Goal: Complete application form: Complete application form

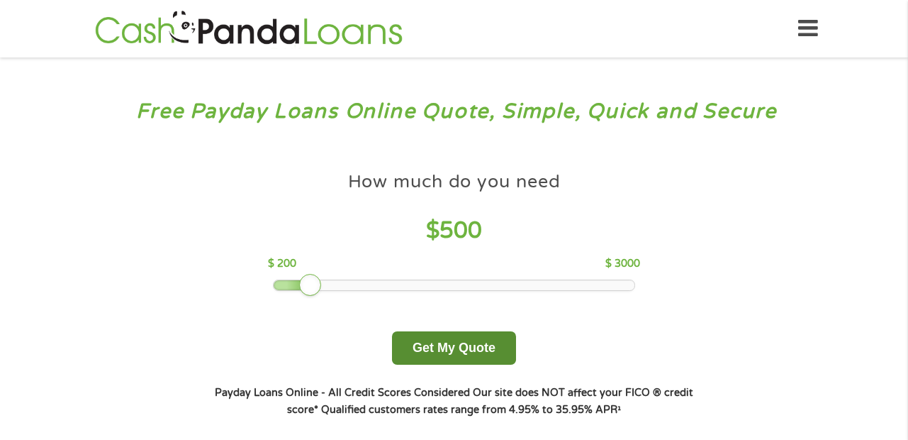
click at [462, 352] on button "Get My Quote" at bounding box center [454, 347] width 124 height 33
click at [452, 343] on button "Get My Quote" at bounding box center [454, 347] width 124 height 33
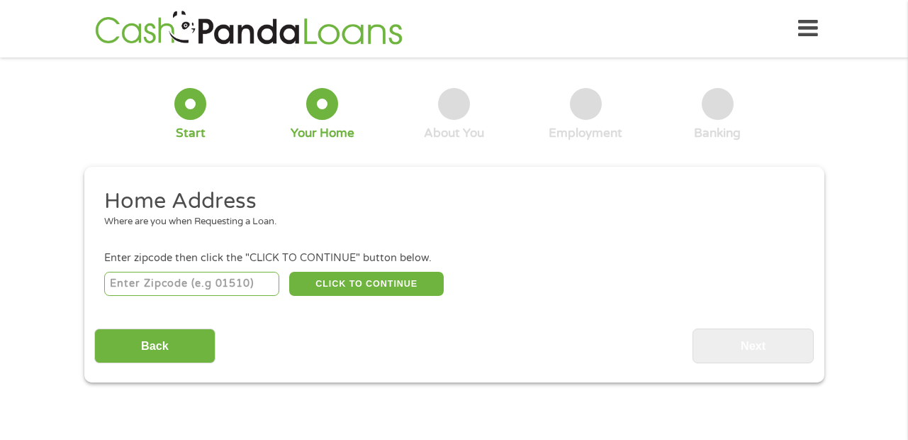
scroll to position [4, 0]
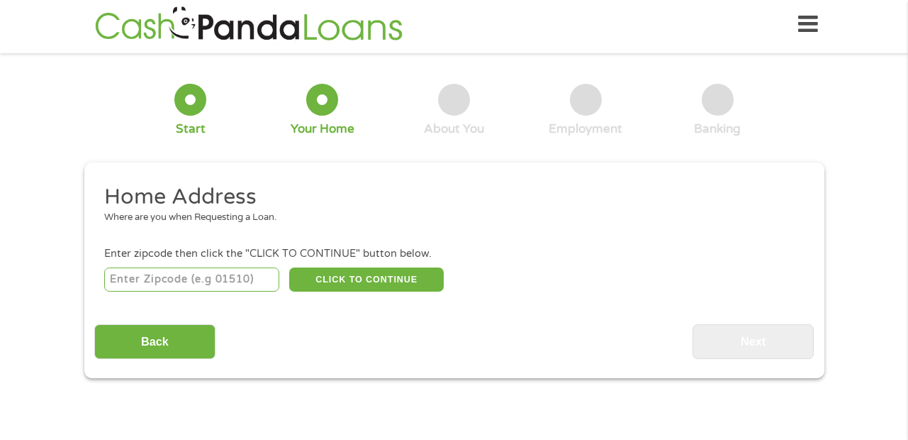
click at [244, 281] on input "number" at bounding box center [191, 279] width 175 height 24
type input "77021"
click at [397, 279] on button "CLICK TO CONTINUE" at bounding box center [366, 279] width 155 height 24
type input "77021"
type input "[GEOGRAPHIC_DATA]"
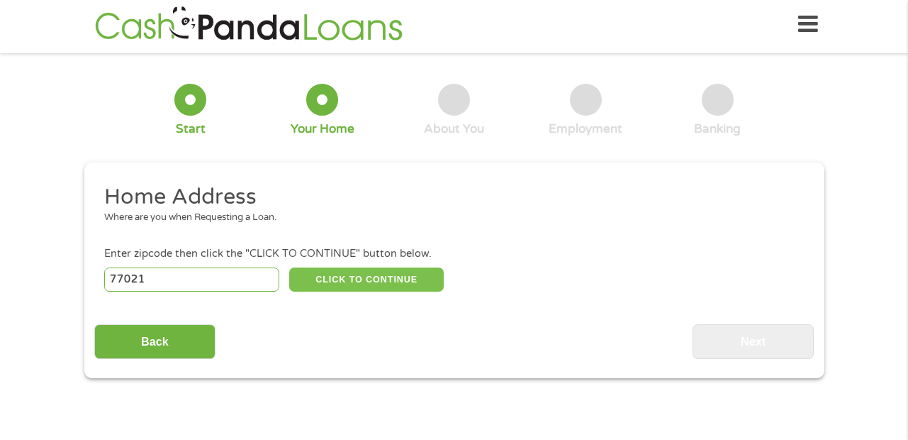
select select "[US_STATE]"
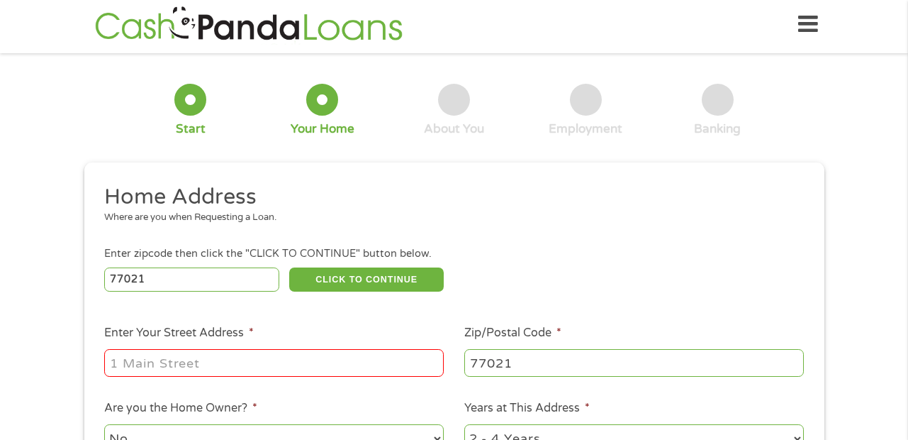
click at [133, 362] on input "Enter Your Street Address *" at bounding box center [274, 362] width 340 height 27
type input "[STREET_ADDRESS]"
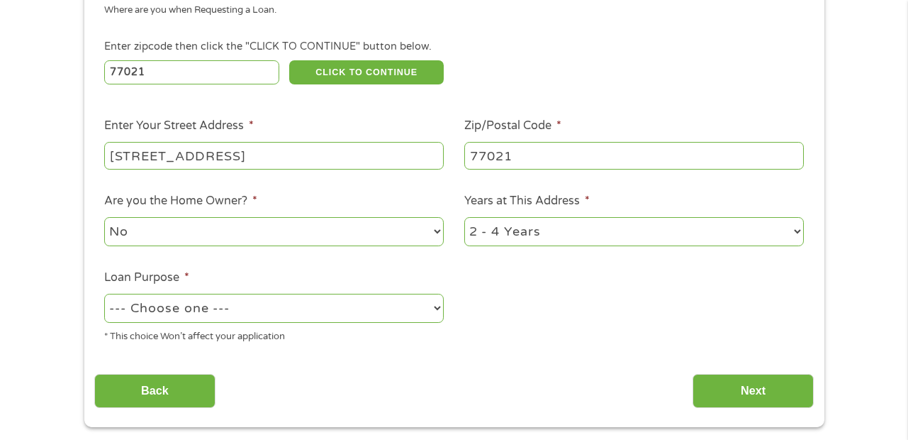
scroll to position [216, 0]
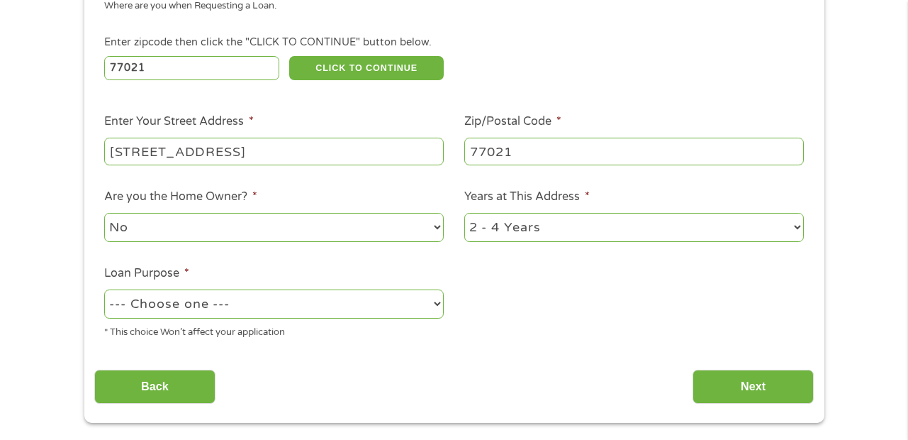
click at [583, 230] on select "1 Year or less 1 - 2 Years 2 - 4 Years Over 4 Years" at bounding box center [634, 227] width 340 height 29
select select "60months"
click at [464, 213] on select "1 Year or less 1 - 2 Years 2 - 4 Years Over 4 Years" at bounding box center [634, 227] width 340 height 29
click at [361, 312] on select "--- Choose one --- Pay Bills Debt Consolidation Home Improvement Major Purchase…" at bounding box center [274, 303] width 340 height 29
select select "paybills"
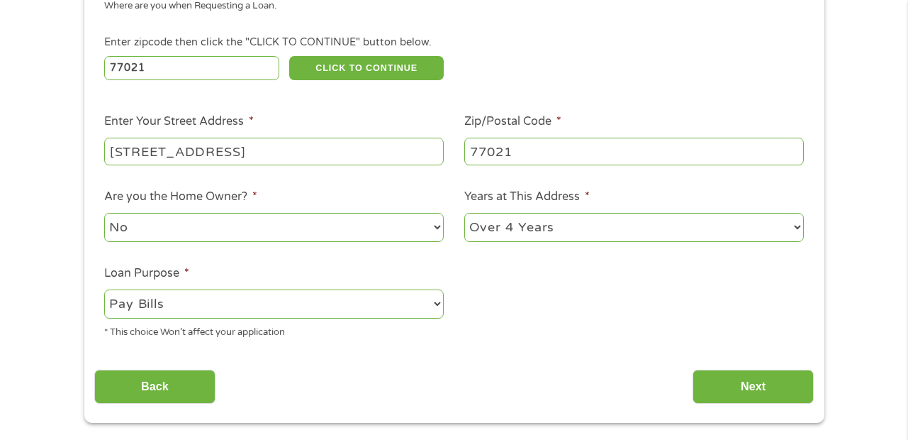
click at [104, 289] on select "--- Choose one --- Pay Bills Debt Consolidation Home Improvement Major Purchase…" at bounding box center [274, 303] width 340 height 29
click at [742, 389] on input "Next" at bounding box center [753, 386] width 121 height 35
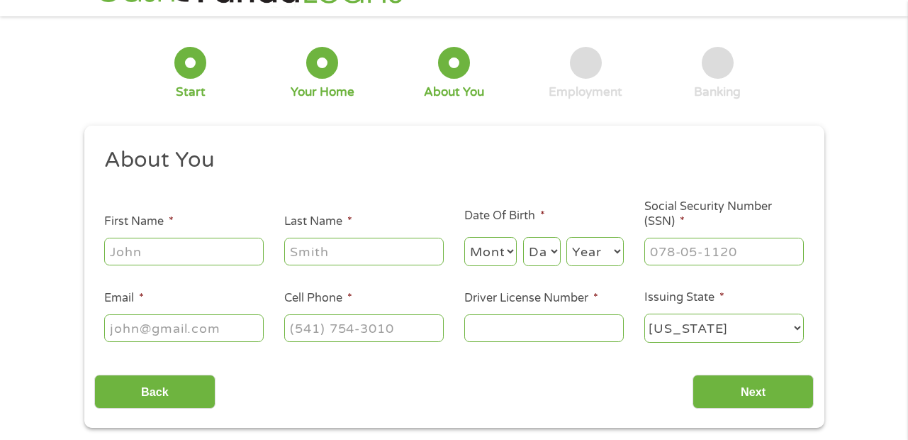
scroll to position [0, 0]
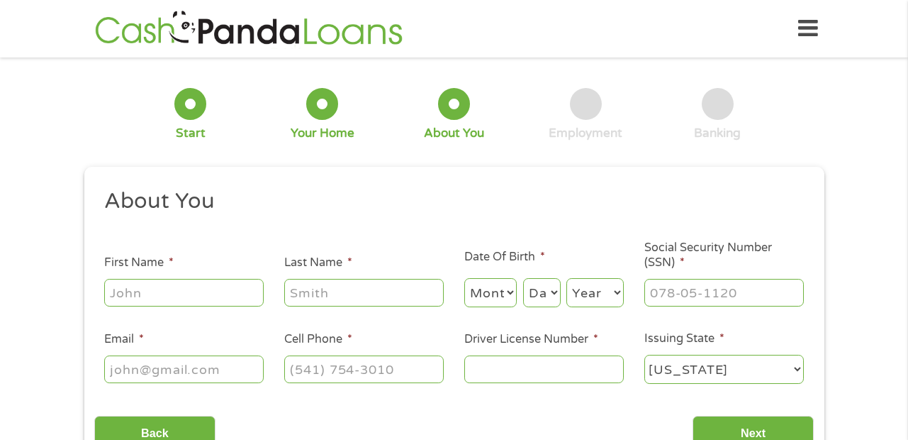
click at [235, 292] on input "First Name *" at bounding box center [184, 292] width 160 height 27
type input "JAMARIAHN"
type input "[PERSON_NAME]"
click at [509, 294] on select "Month 1 2 3 4 5 6 7 8 9 10 11 12" at bounding box center [490, 292] width 53 height 29
select select "1"
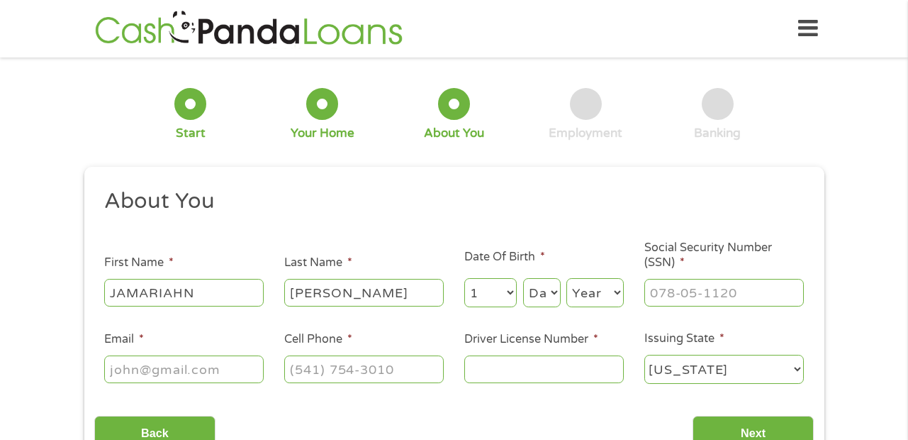
click at [464, 278] on select "Month 1 2 3 4 5 6 7 8 9 10 11 12" at bounding box center [490, 292] width 53 height 29
click at [555, 304] on select "Day 1 2 3 4 5 6 7 8 9 10 11 12 13 14 15 16 17 18 19 20 21 22 23 24 25 26 27 28 …" at bounding box center [542, 292] width 38 height 29
select select "24"
click at [587, 302] on select "Year [DATE] 2006 2005 2004 2003 2002 2001 2000 1999 1998 1997 1996 1995 1994 19…" at bounding box center [595, 292] width 57 height 29
select select "2005"
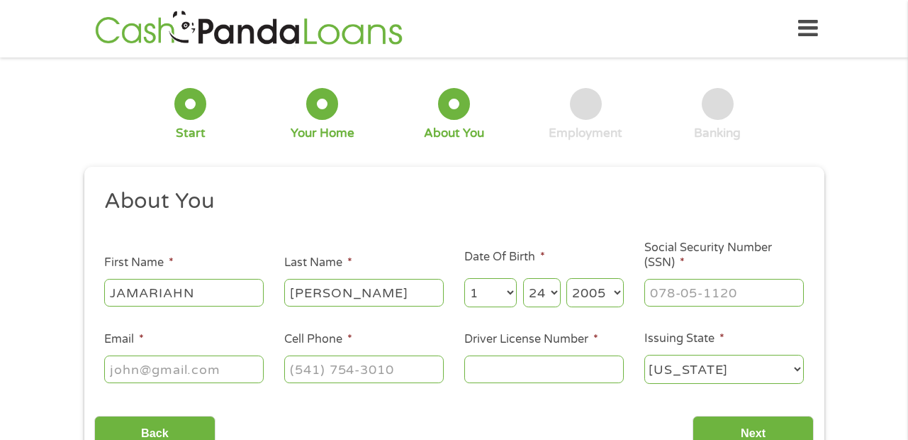
click at [726, 294] on input "Social Security Number (SSN) *" at bounding box center [724, 292] width 160 height 27
type input "643-94-0213"
click at [226, 373] on input "Email *" at bounding box center [184, 368] width 160 height 27
type input "T"
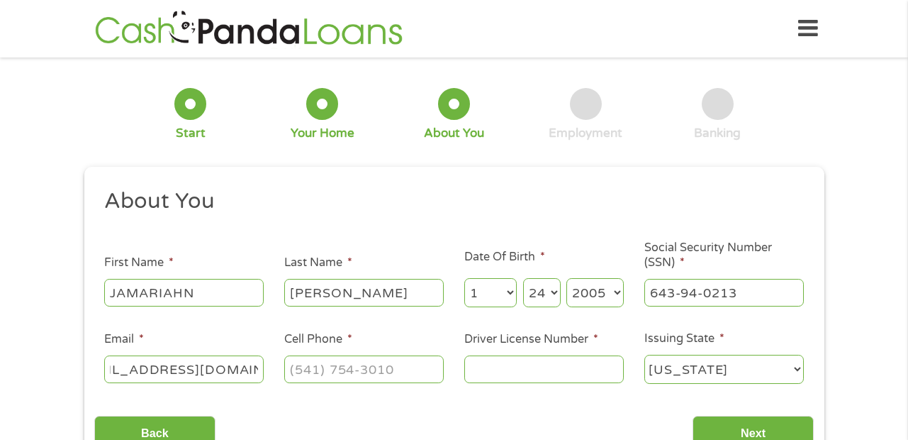
type input "[EMAIL_ADDRESS][DOMAIN_NAME]"
click at [360, 365] on input "(___) ___-____" at bounding box center [364, 368] width 160 height 27
click at [303, 373] on input "(___) ___-____" at bounding box center [364, 368] width 160 height 27
type input "[PHONE_NUMBER]"
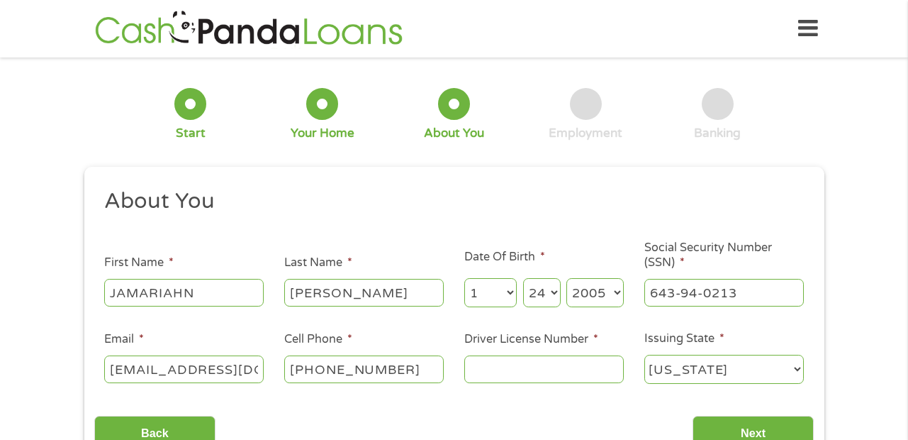
click at [684, 57] on header "Home Get Loan Offer How it works FAQs Blog Cash Loans Quick Loans Online Loans …" at bounding box center [454, 28] width 908 height 57
click at [542, 375] on input "Driver License Number *" at bounding box center [544, 368] width 160 height 27
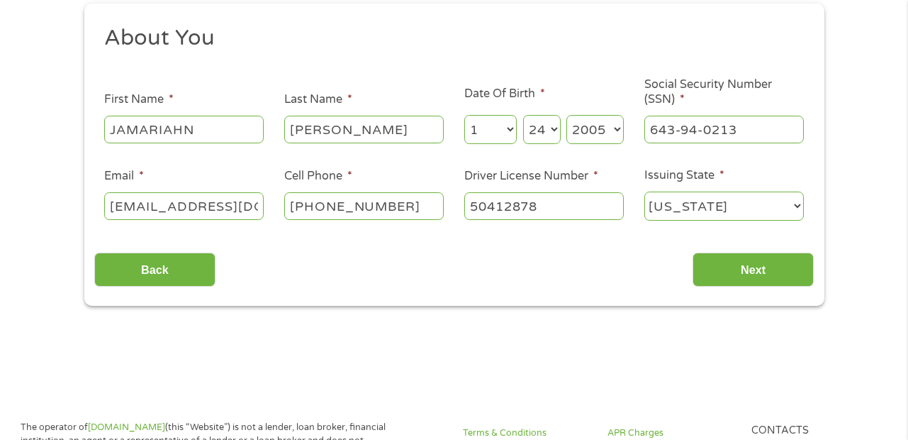
scroll to position [164, 0]
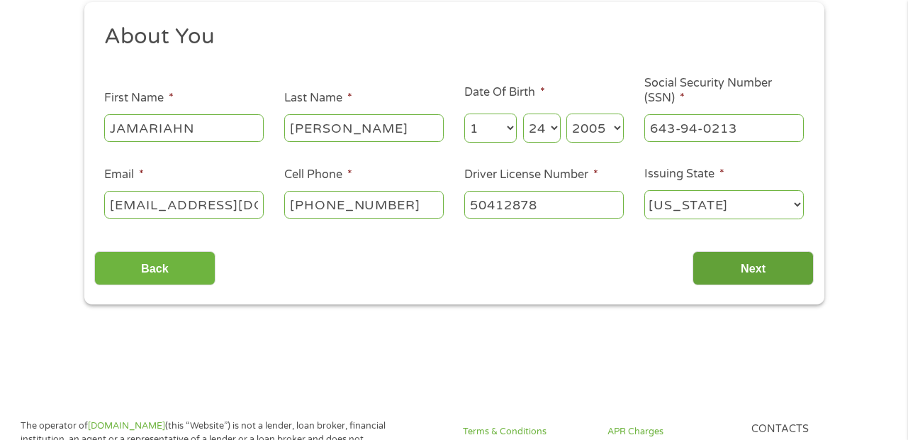
type input "50412878"
click at [759, 269] on input "Next" at bounding box center [753, 268] width 121 height 35
click at [779, 281] on input "Next" at bounding box center [753, 268] width 121 height 35
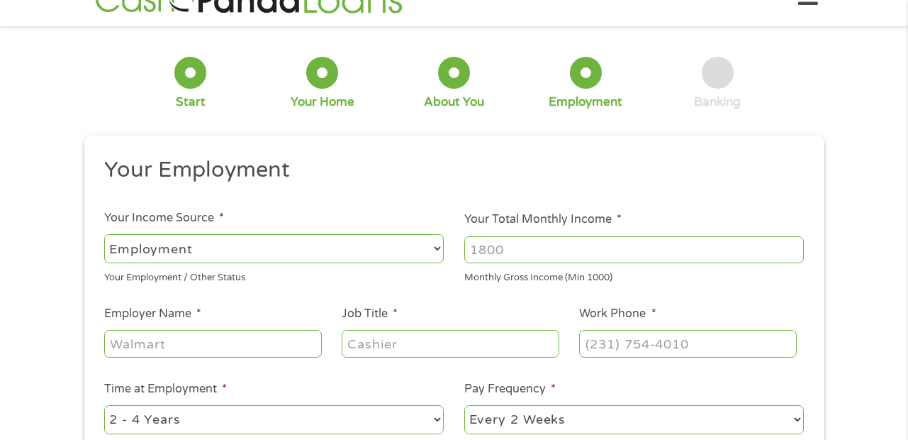
scroll to position [79, 0]
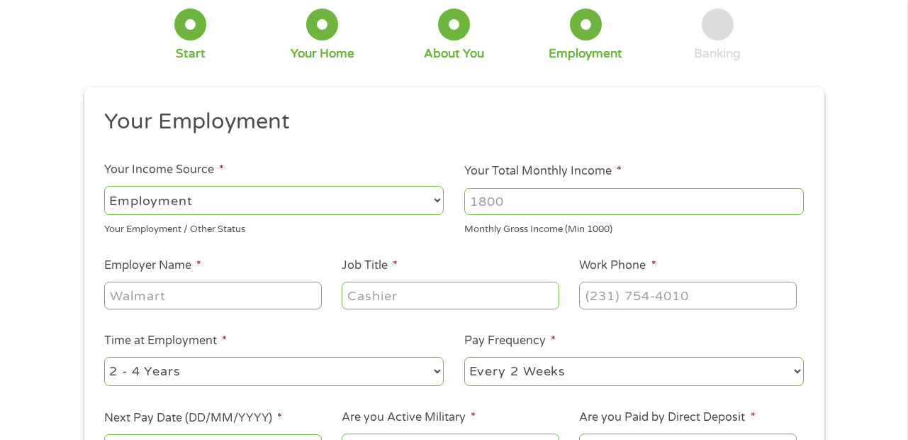
click at [774, 203] on input "Your Total Monthly Income *" at bounding box center [634, 201] width 340 height 27
type input "2000"
click at [279, 308] on input "Employer Name *" at bounding box center [212, 294] width 217 height 27
type input "a"
type input "Avid Home Care Solutions"
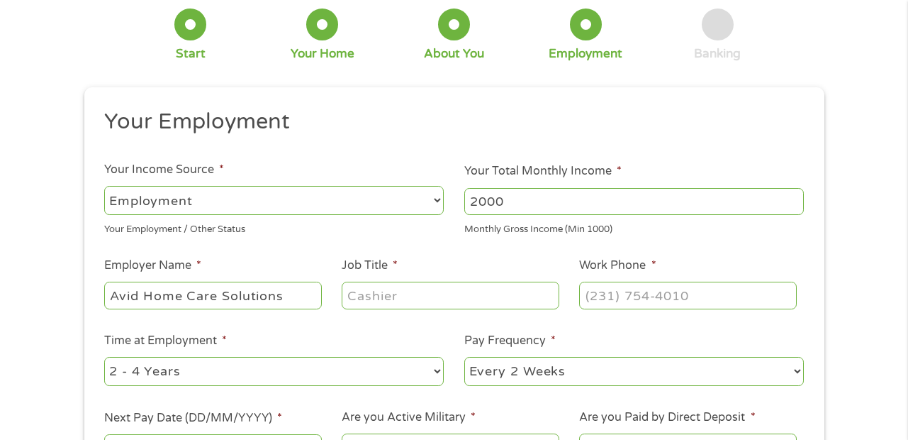
click at [486, 298] on input "Job Title *" at bounding box center [450, 294] width 217 height 27
type input "p"
type input "Personal Care Assistant"
click at [665, 291] on input "Work Phone *" at bounding box center [687, 294] width 217 height 27
type input "[PHONE_NUMBER]"
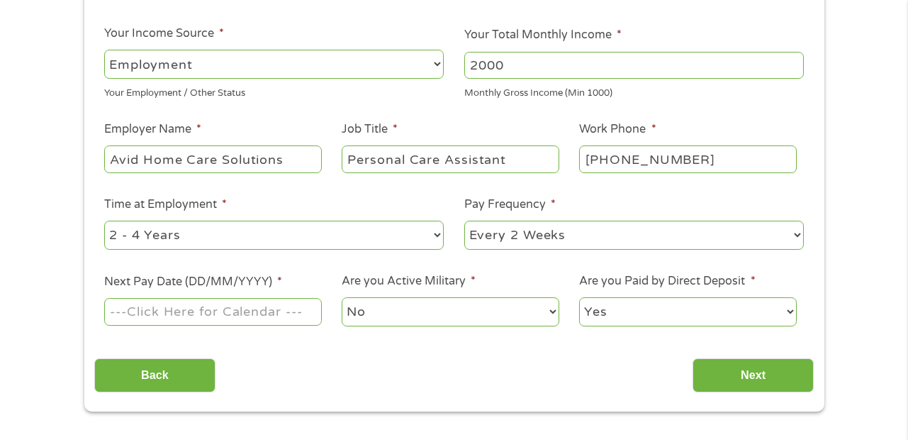
scroll to position [220, 0]
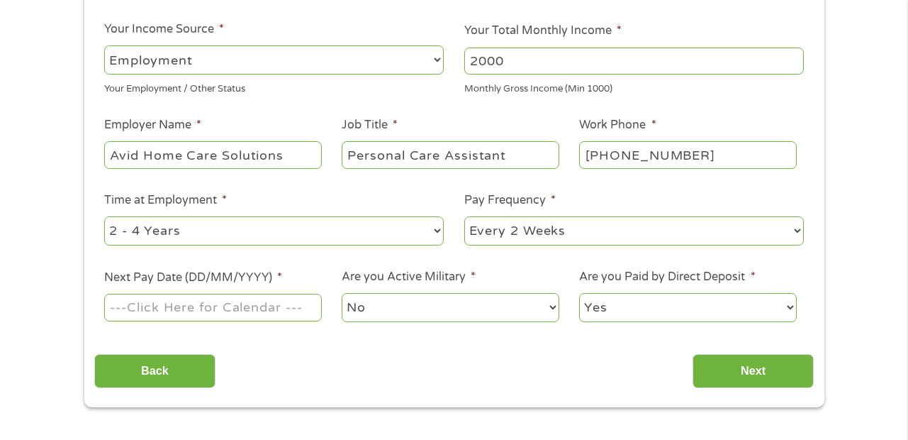
click at [369, 228] on select "--- Choose one --- 1 Year or less 1 - 2 Years 2 - 4 Years Over 4 Years" at bounding box center [274, 230] width 340 height 29
select select "24months"
click at [104, 216] on select "--- Choose one --- 1 Year or less 1 - 2 Years 2 - 4 Years Over 4 Years" at bounding box center [274, 230] width 340 height 29
click at [624, 240] on select "--- Choose one --- Every 2 Weeks Every Week Monthly Semi-Monthly" at bounding box center [634, 230] width 340 height 29
click at [464, 216] on select "--- Choose one --- Every 2 Weeks Every Week Monthly Semi-Monthly" at bounding box center [634, 230] width 340 height 29
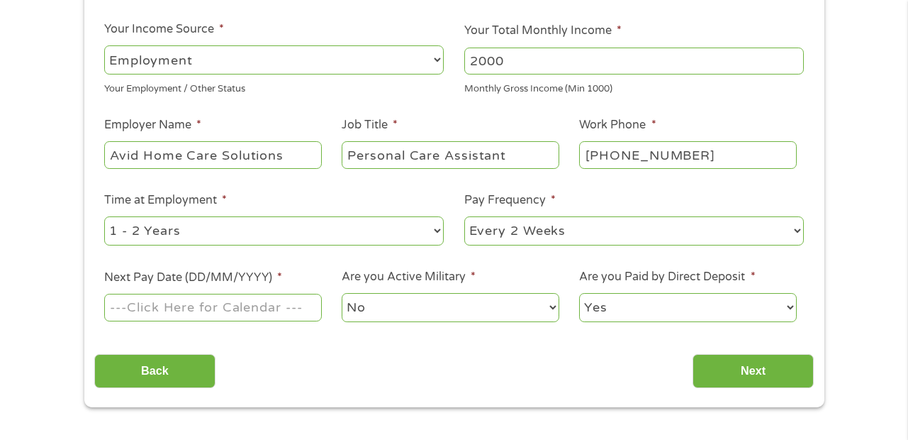
click at [321, 312] on input "Next Pay Date (DD/MM/YYYY) *" at bounding box center [212, 307] width 217 height 27
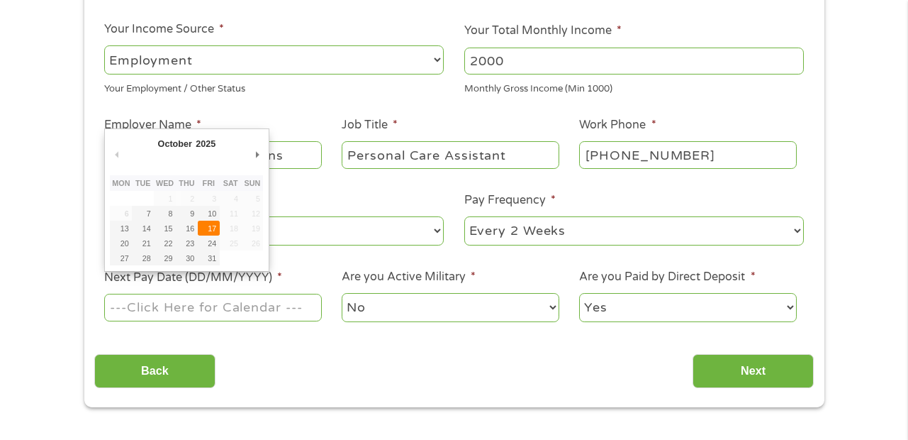
type input "[DATE]"
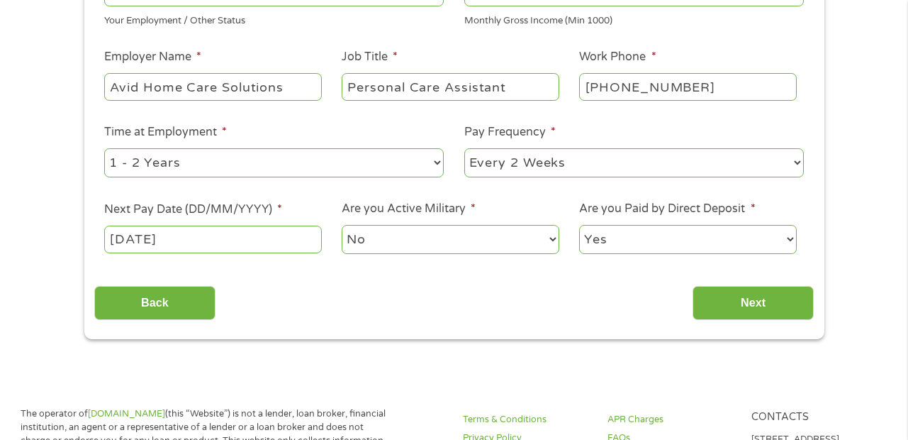
scroll to position [289, 0]
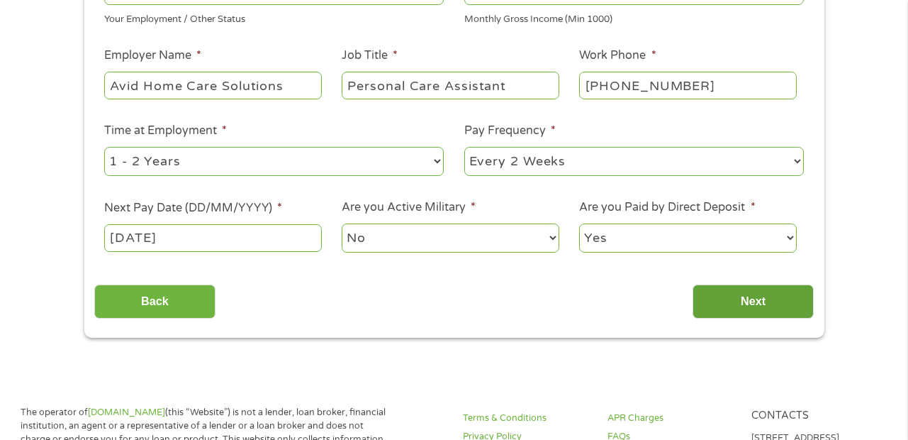
click at [757, 304] on input "Next" at bounding box center [753, 301] width 121 height 35
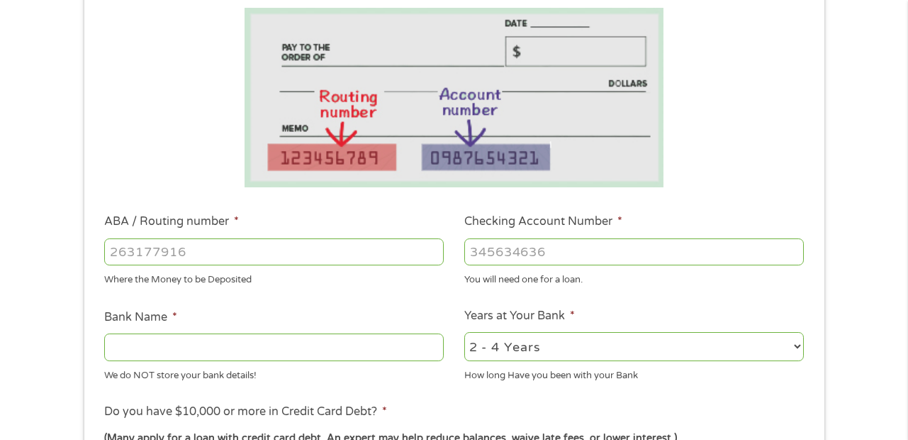
scroll to position [250, 0]
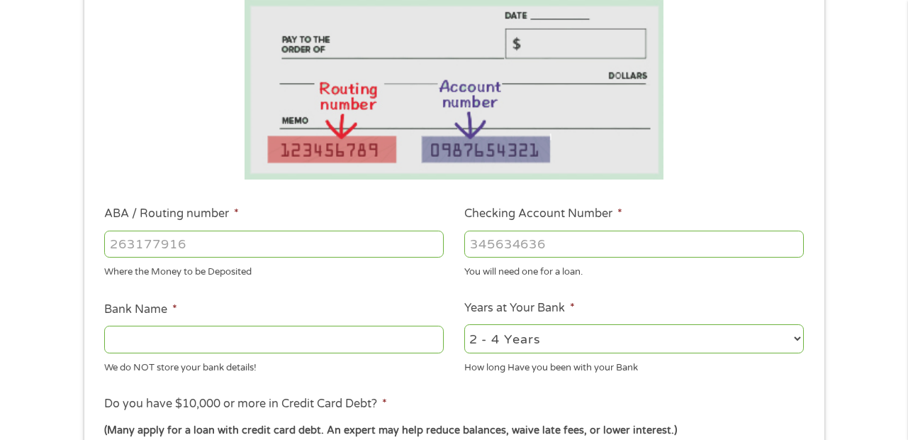
click at [396, 250] on input "ABA / Routing number *" at bounding box center [274, 243] width 340 height 27
type input "031101279"
type input "THE BANCORP BANK"
type input "031101279"
click at [581, 246] on input "Checking Account Number *" at bounding box center [634, 243] width 340 height 27
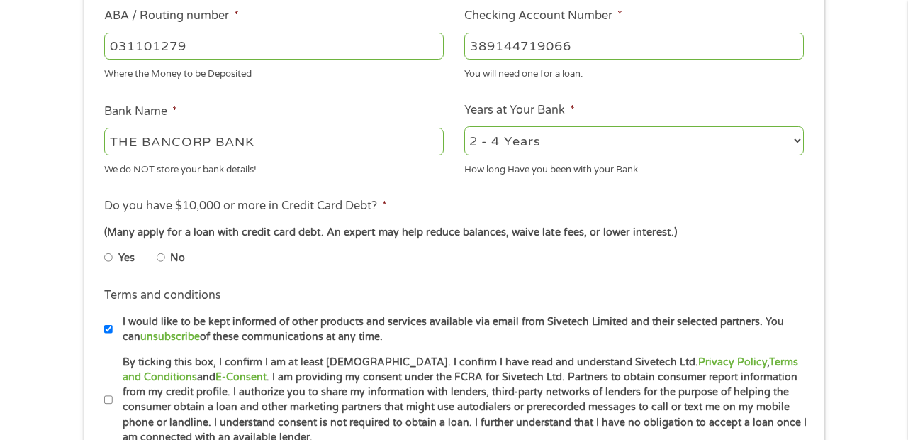
scroll to position [450, 0]
type input "389144719066"
click at [159, 261] on input "No" at bounding box center [161, 256] width 9 height 23
radio input "true"
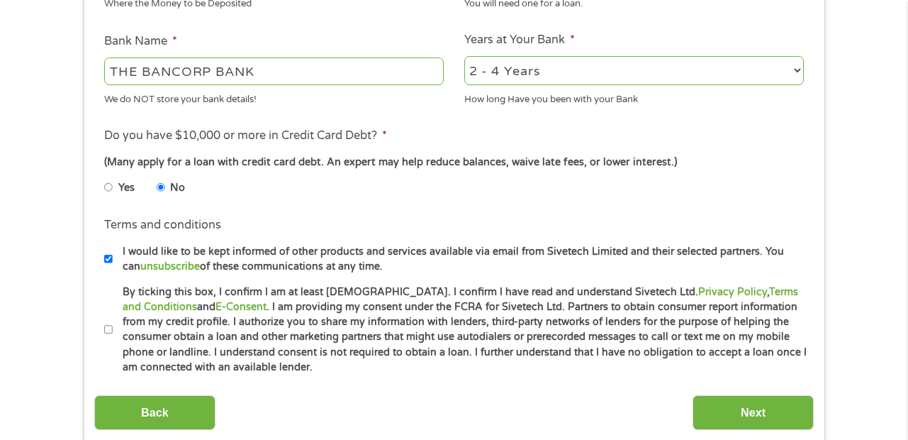
scroll to position [523, 0]
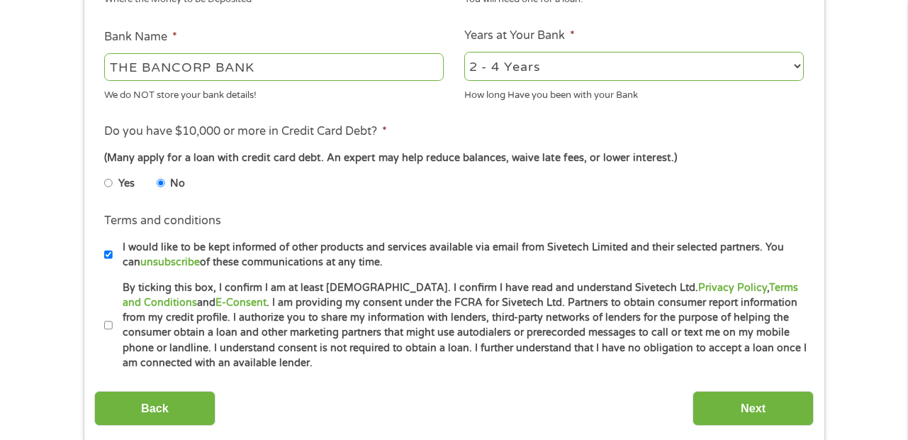
click at [111, 324] on input "By ticking this box, I confirm I am at least [DEMOGRAPHIC_DATA]. I confirm I ha…" at bounding box center [108, 325] width 9 height 23
checkbox input "true"
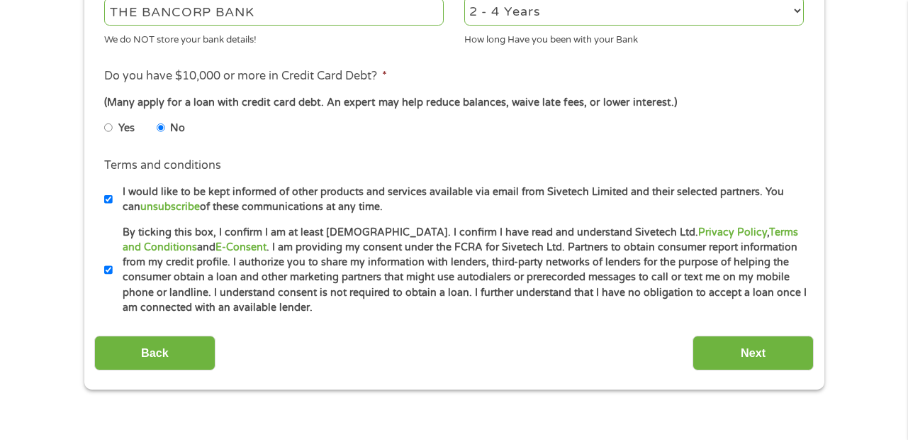
scroll to position [579, 0]
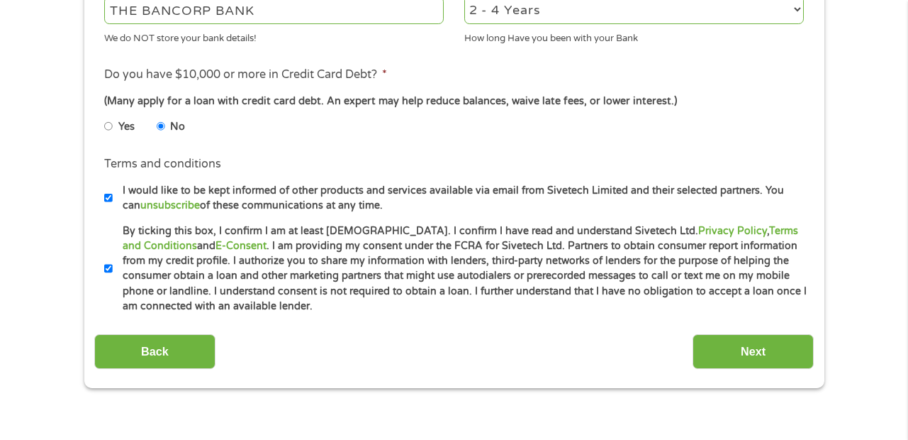
click at [111, 203] on input "I would like to be kept informed of other products and services available via e…" at bounding box center [108, 197] width 9 height 23
checkbox input "false"
click at [757, 345] on input "Next" at bounding box center [753, 351] width 121 height 35
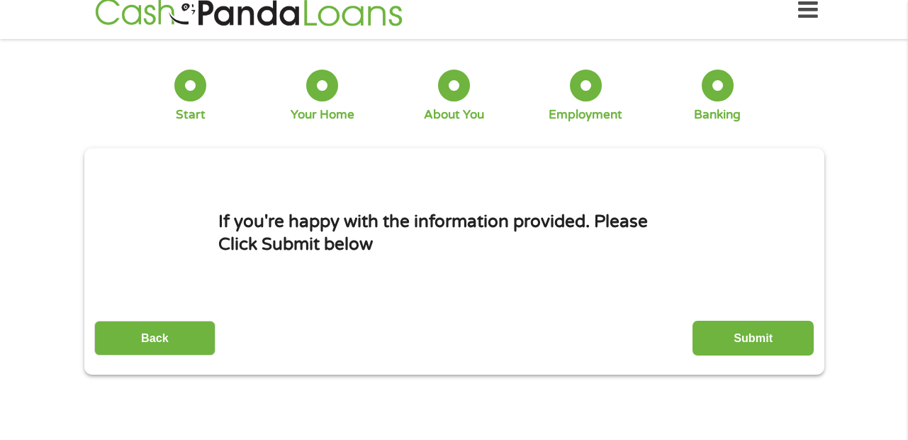
scroll to position [0, 0]
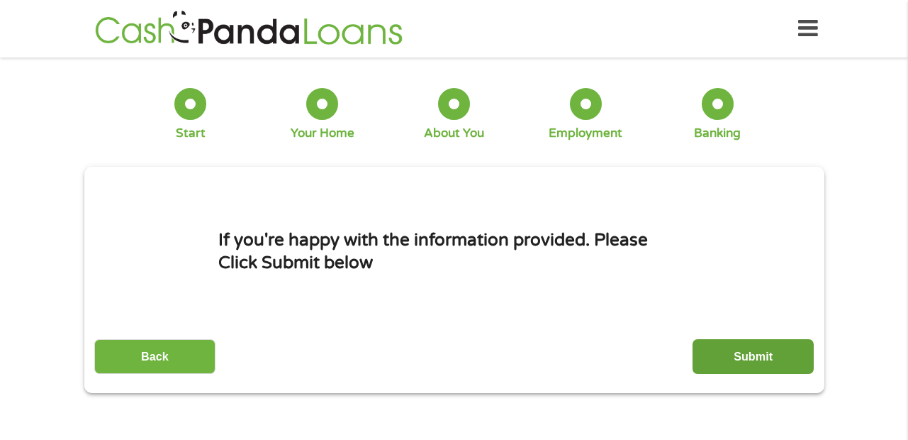
click at [751, 351] on input "Submit" at bounding box center [753, 356] width 121 height 35
